Goal: Information Seeking & Learning: Learn about a topic

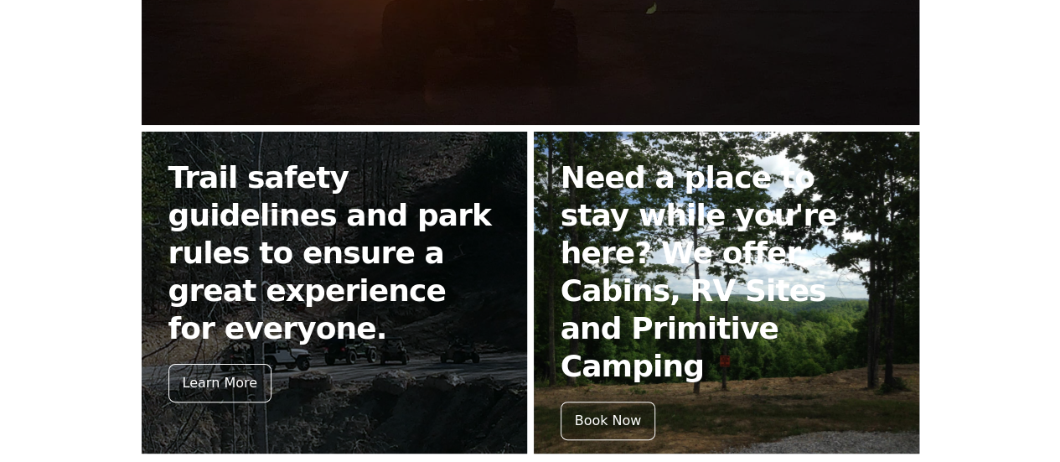
scroll to position [782, 0]
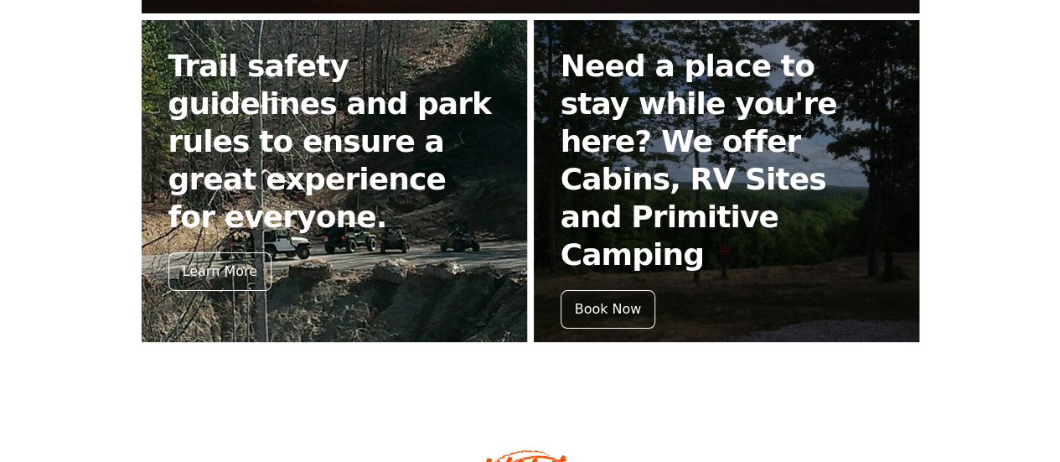
click at [174, 95] on h2 "Trail safety guidelines and park rules to ensure a great experience for everyon…" at bounding box center [334, 141] width 332 height 189
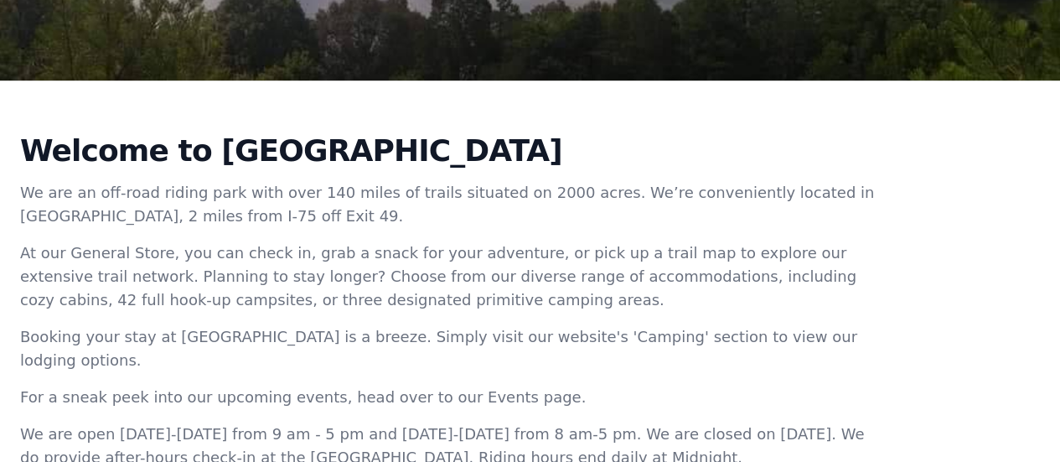
scroll to position [558, 0]
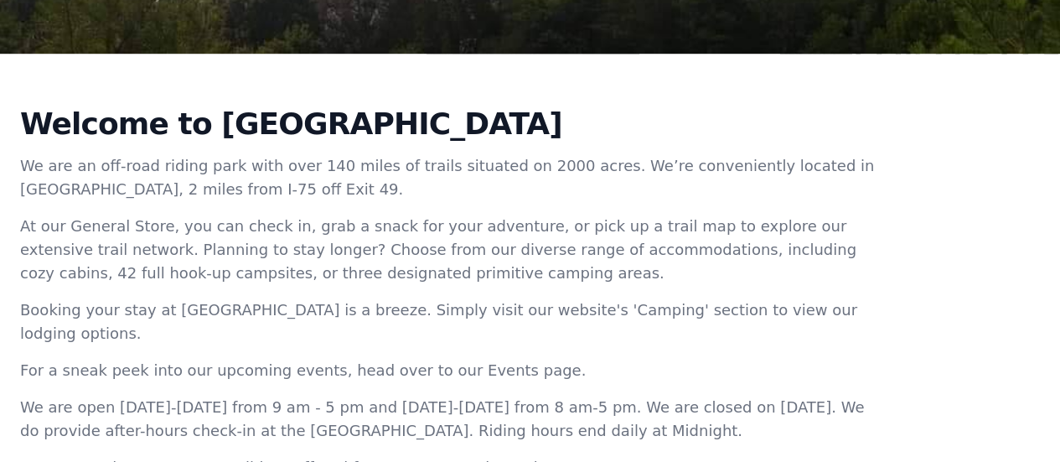
click at [1016, 292] on div "Welcome to [GEOGRAPHIC_DATA] We are an off-road riding park with over 140 miles…" at bounding box center [530, 300] width 1060 height 493
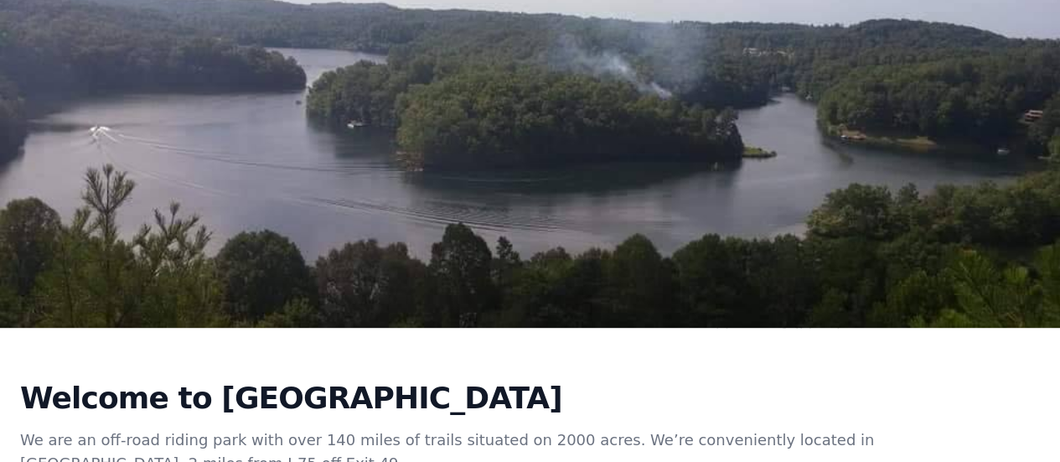
scroll to position [0, 0]
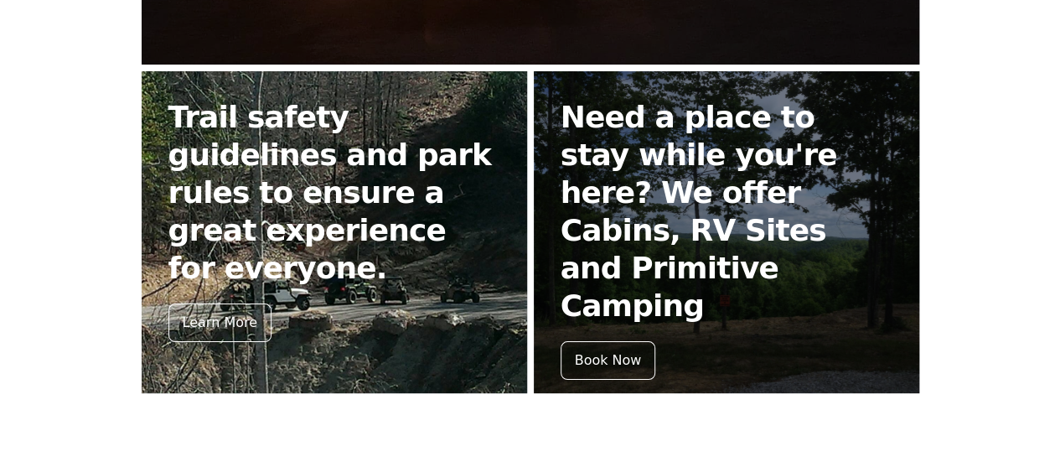
scroll to position [670, 0]
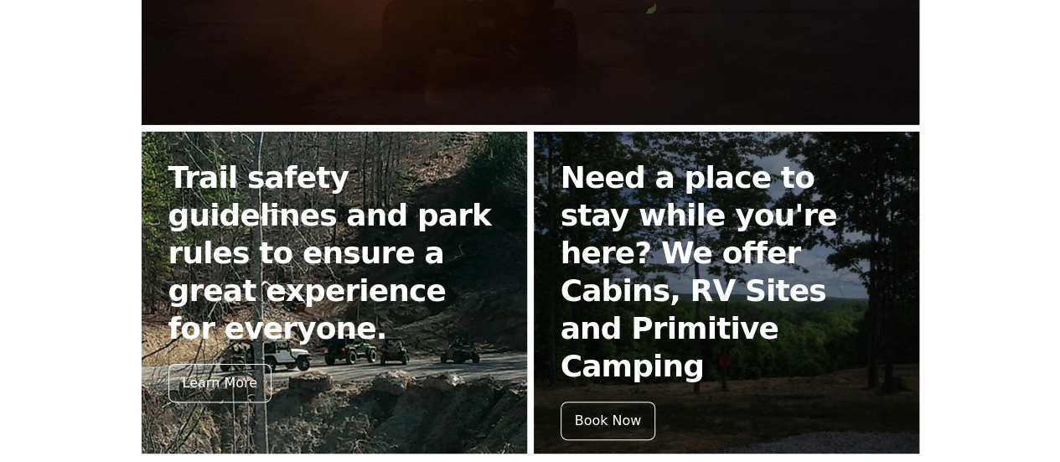
click at [210, 253] on h2 "Trail safety guidelines and park rules to ensure a great experience for everyon…" at bounding box center [334, 252] width 332 height 189
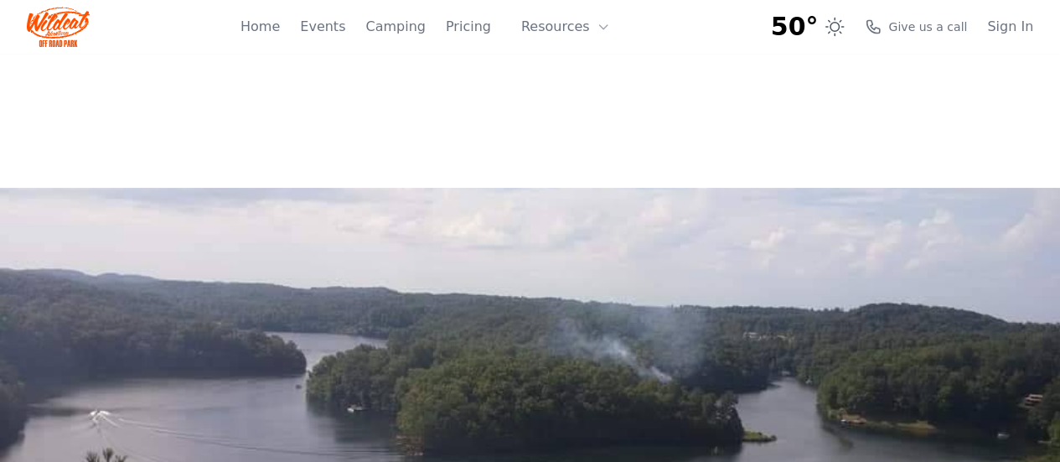
scroll to position [670, 0]
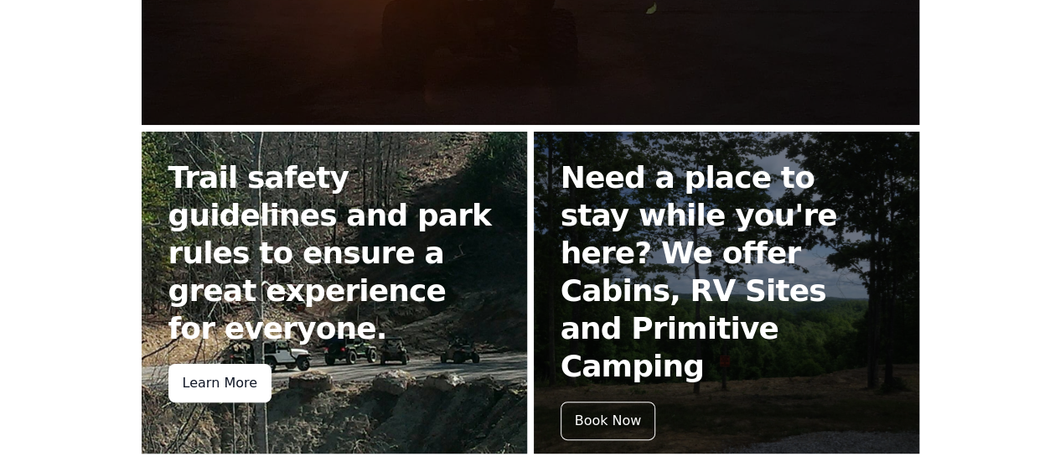
click at [168, 364] on div "Learn More" at bounding box center [219, 383] width 103 height 39
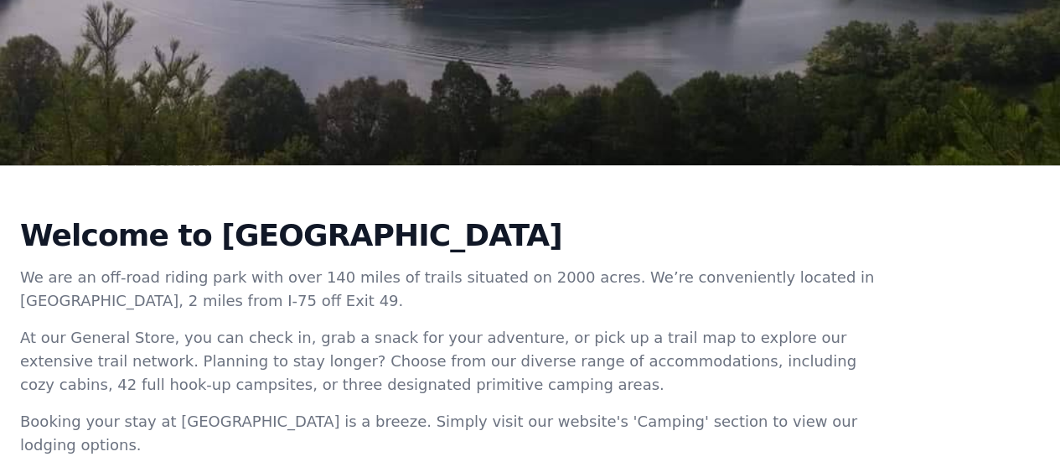
scroll to position [777, 0]
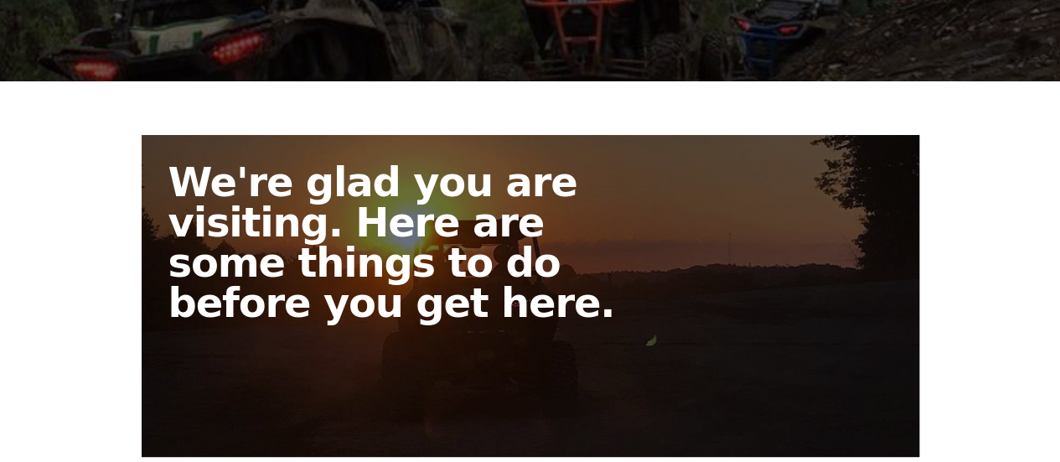
scroll to position [335, 0]
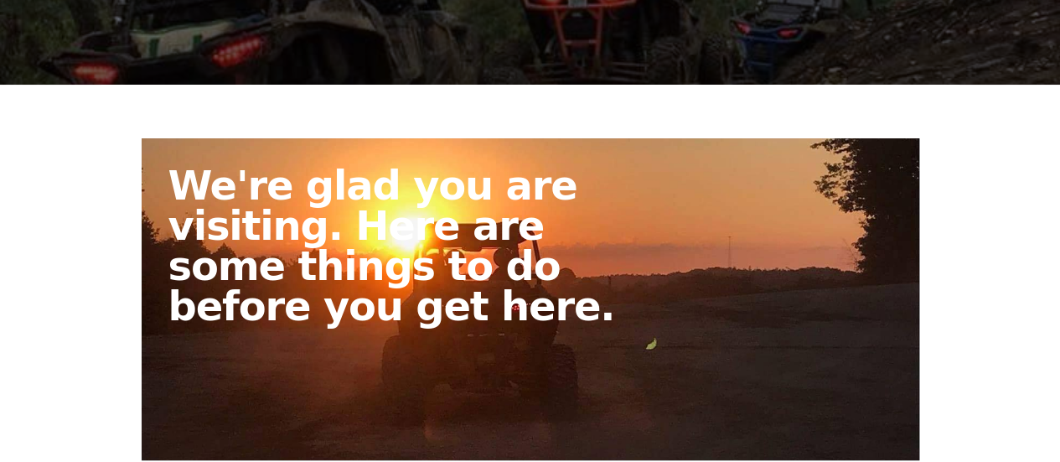
click at [220, 261] on h2 "We're glad you are visiting. Here are some things to do before you get here." at bounding box center [409, 245] width 483 height 161
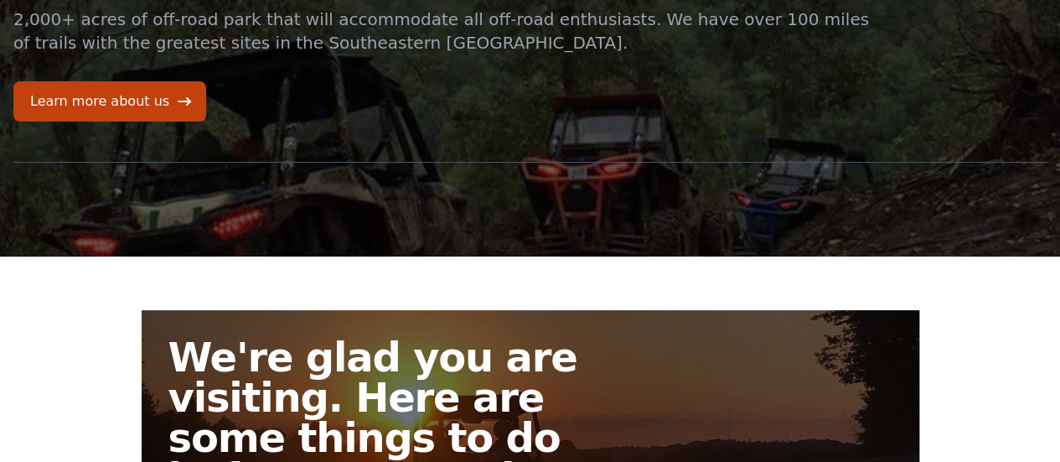
scroll to position [335, 0]
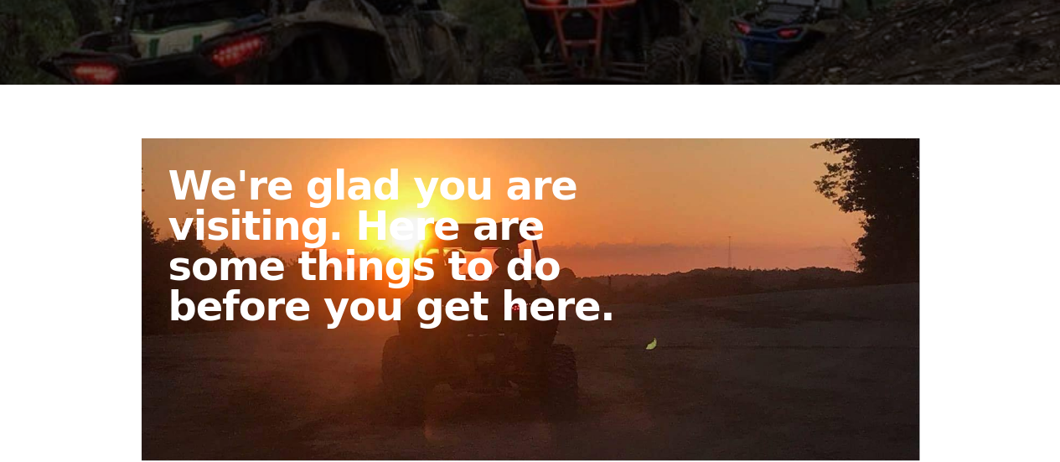
click at [168, 313] on h2 "We're glad you are visiting. Here are some things to do before you get here." at bounding box center [409, 245] width 483 height 161
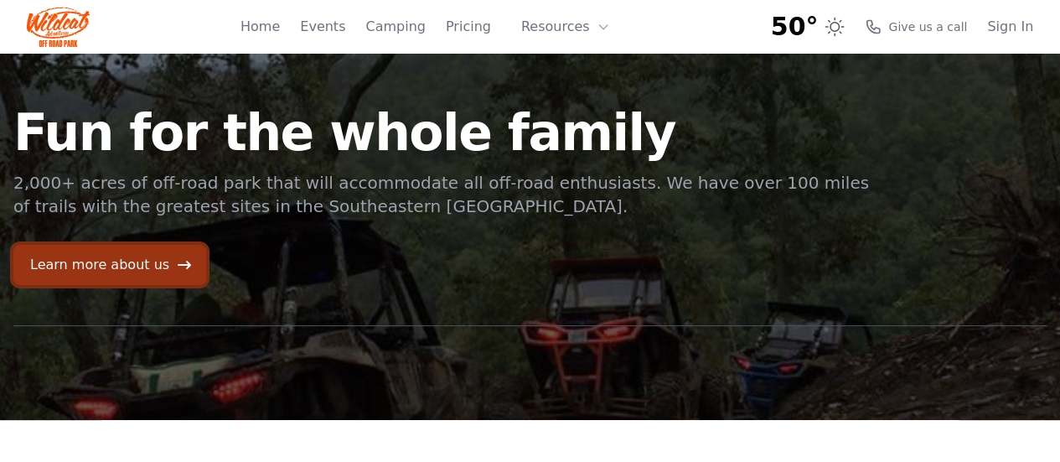
click at [127, 260] on link "Learn more about us" at bounding box center [109, 265] width 193 height 40
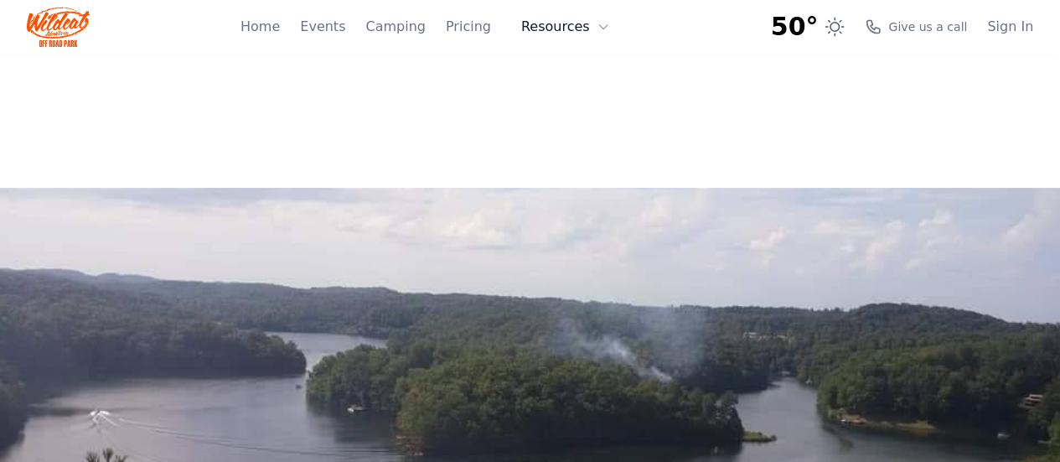
click at [597, 28] on icon at bounding box center [603, 26] width 13 height 13
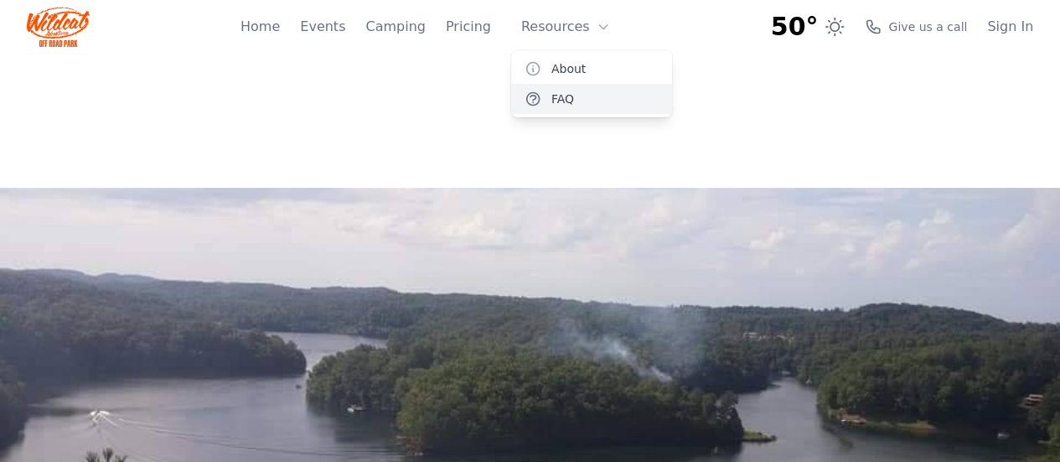
click at [561, 108] on link "FAQ" at bounding box center [591, 99] width 161 height 30
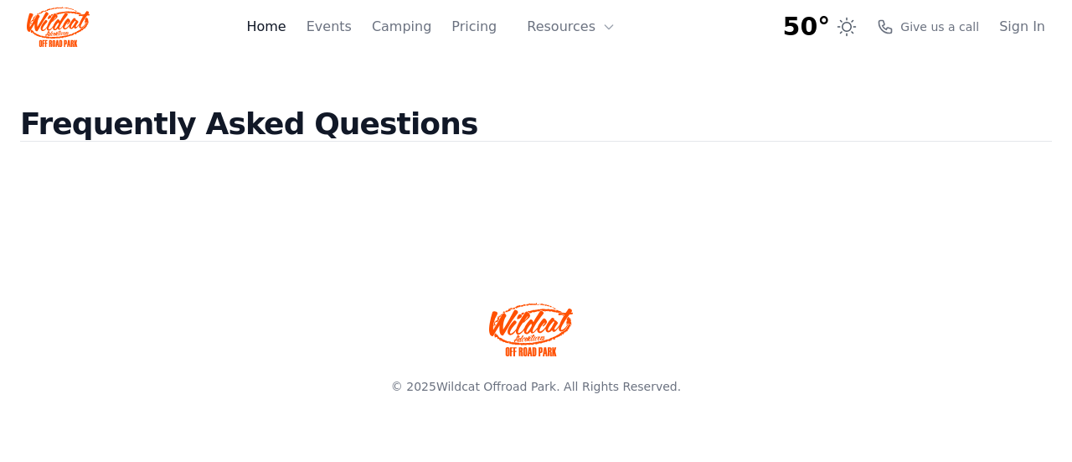
click at [286, 33] on link "Home" at bounding box center [265, 27] width 39 height 20
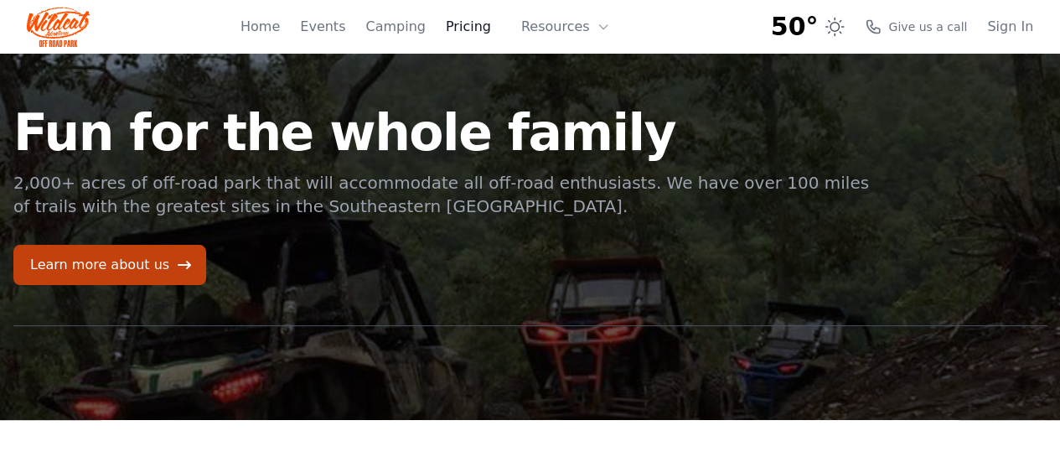
click at [479, 31] on link "Pricing" at bounding box center [468, 27] width 45 height 20
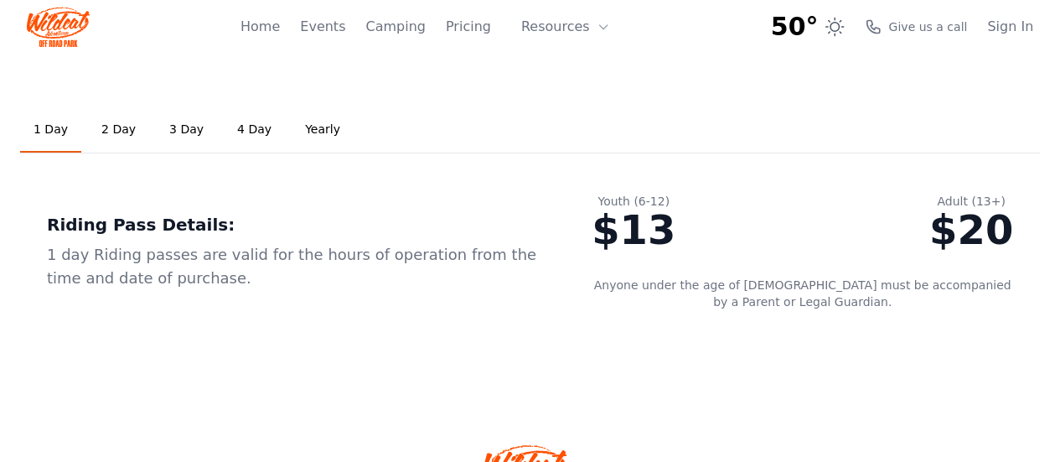
click at [109, 133] on link "2 Day" at bounding box center [118, 129] width 61 height 45
click at [179, 135] on link "3 Day" at bounding box center [186, 129] width 61 height 45
click at [243, 140] on link "4 Day" at bounding box center [254, 129] width 61 height 45
click at [167, 138] on link "3 Day" at bounding box center [186, 129] width 61 height 45
